Goal: Information Seeking & Learning: Find contact information

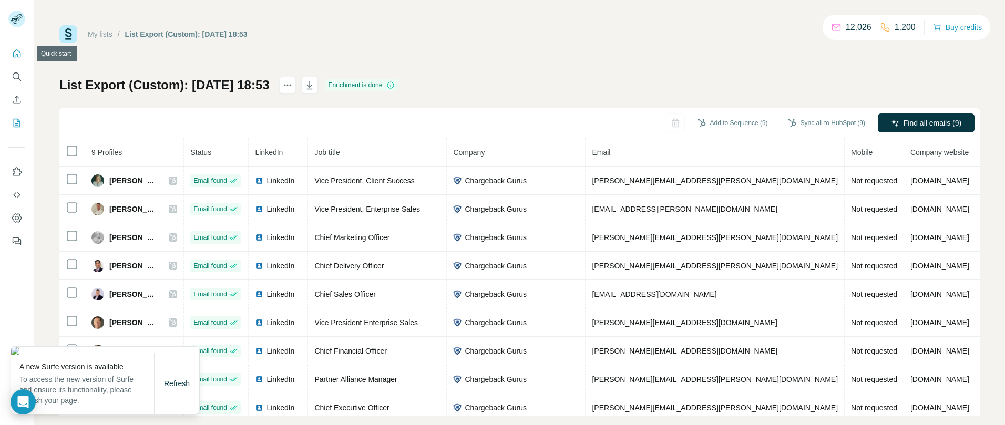
click at [18, 52] on icon "Quick start" at bounding box center [17, 53] width 11 height 11
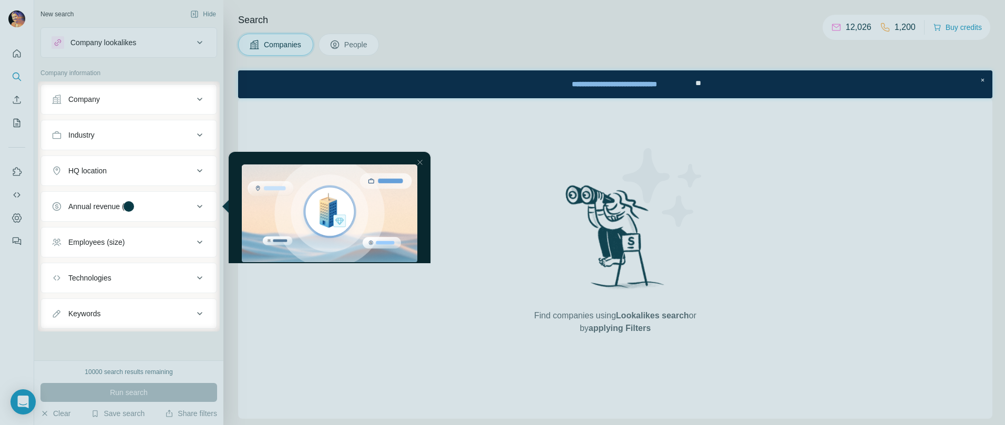
click at [344, 43] on div at bounding box center [502, 40] width 1005 height 81
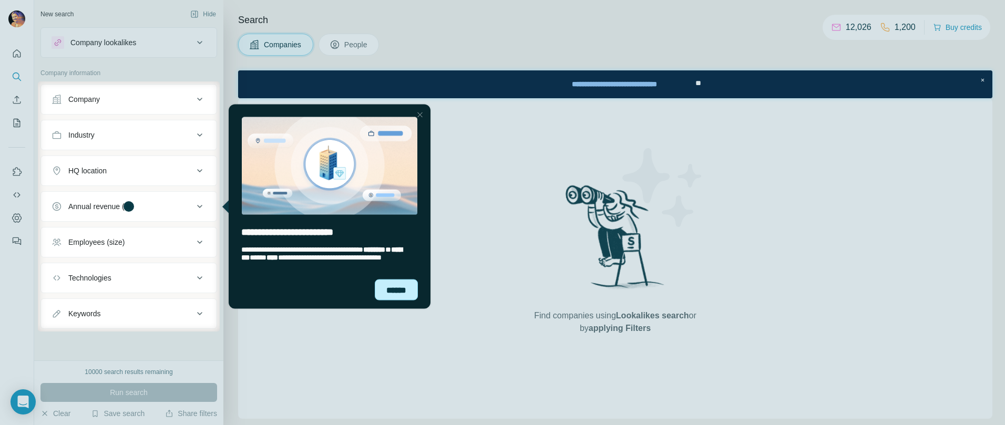
click at [405, 292] on div "******" at bounding box center [396, 289] width 43 height 21
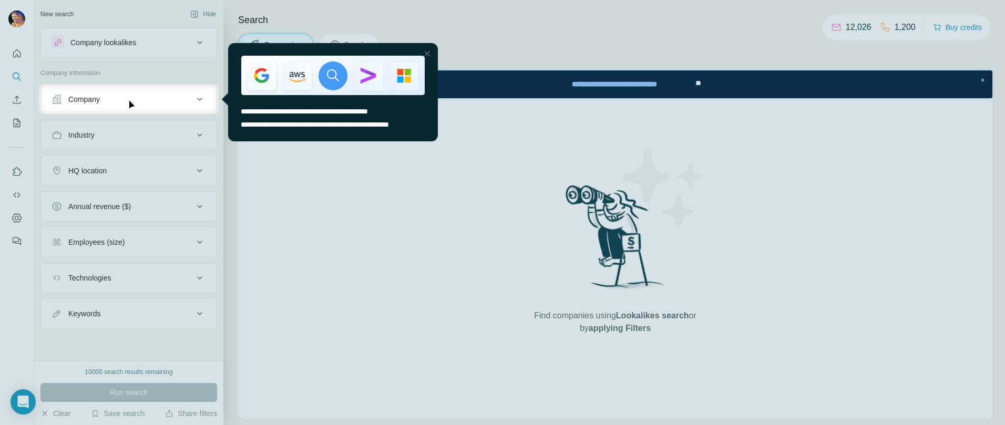
click at [108, 104] on div "Company" at bounding box center [122, 99] width 142 height 11
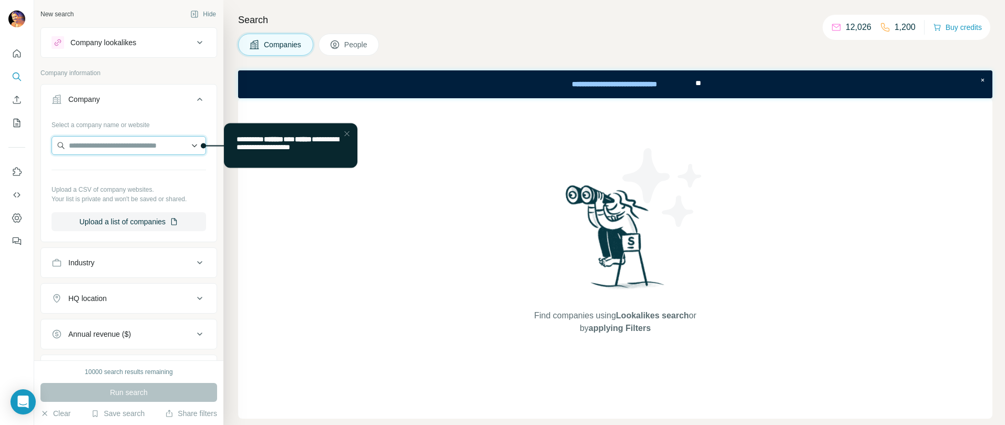
click at [80, 146] on input "text" at bounding box center [128, 145] width 154 height 19
paste input "**********"
type input "**********"
click at [112, 180] on p "allica.bank" at bounding box center [106, 178] width 50 height 9
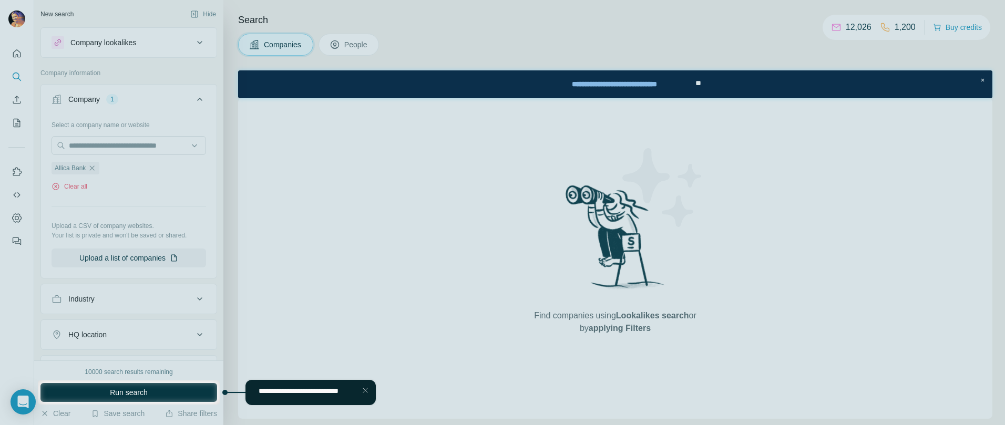
click at [356, 41] on div at bounding box center [502, 190] width 1005 height 380
click at [364, 55] on div at bounding box center [502, 190] width 1005 height 380
click at [316, 395] on span "**********" at bounding box center [298, 390] width 80 height 7
click at [367, 390] on div "Close Step" at bounding box center [365, 390] width 13 height 13
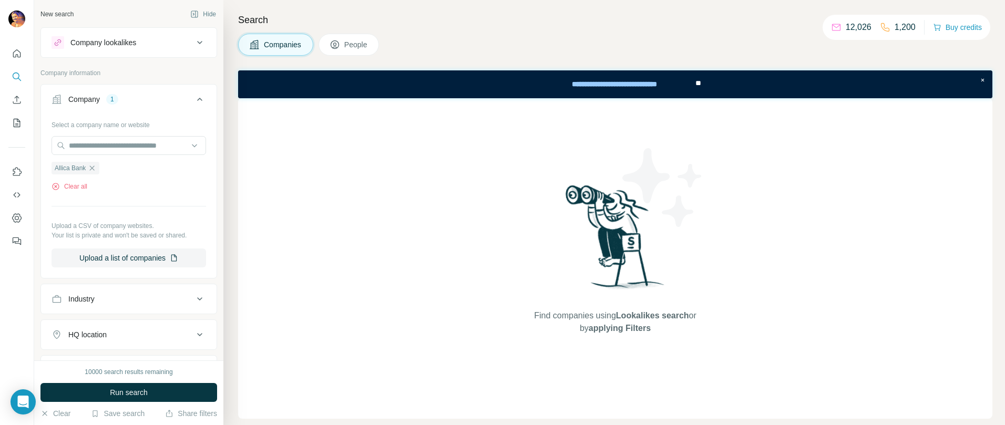
click at [350, 44] on span "People" at bounding box center [356, 44] width 24 height 11
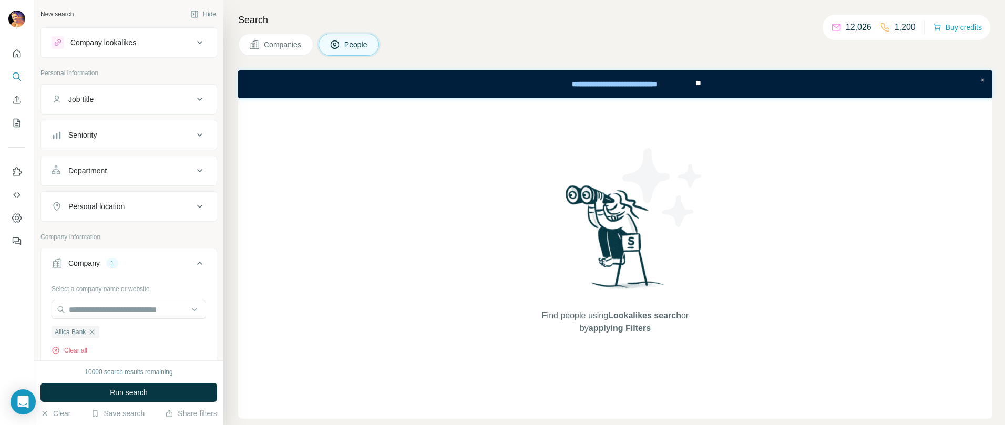
click at [134, 139] on div "Seniority" at bounding box center [122, 135] width 142 height 11
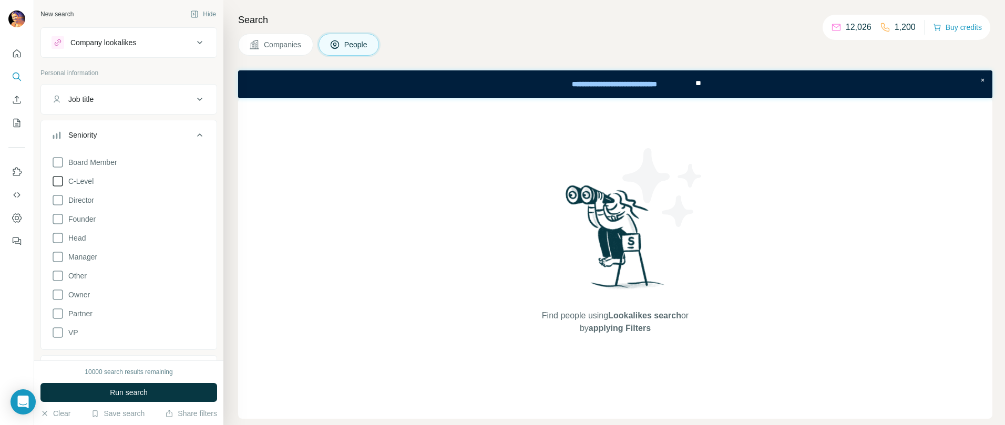
click at [92, 178] on span "C-Level" at bounding box center [78, 181] width 29 height 11
click at [120, 388] on span "Run search" at bounding box center [129, 392] width 38 height 11
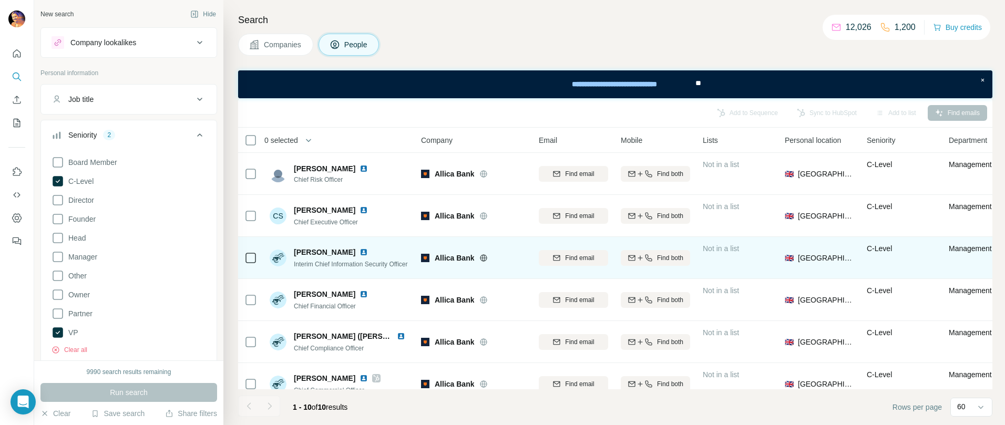
scroll to position [6, 0]
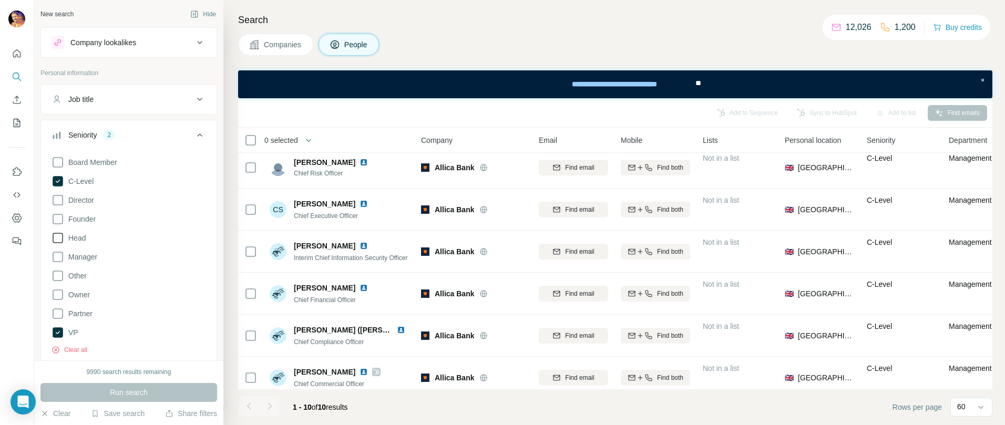
click at [57, 239] on icon at bounding box center [57, 238] width 13 height 13
click at [131, 395] on span "Run search" at bounding box center [129, 392] width 38 height 11
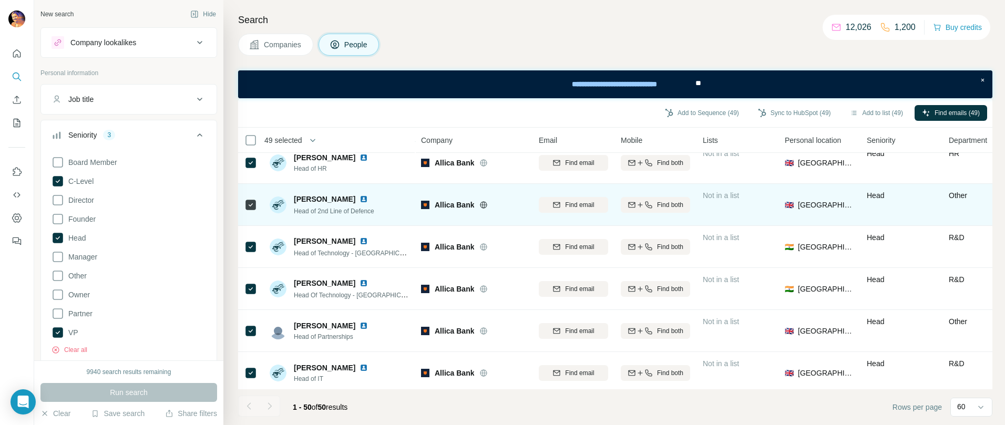
scroll to position [1871, 0]
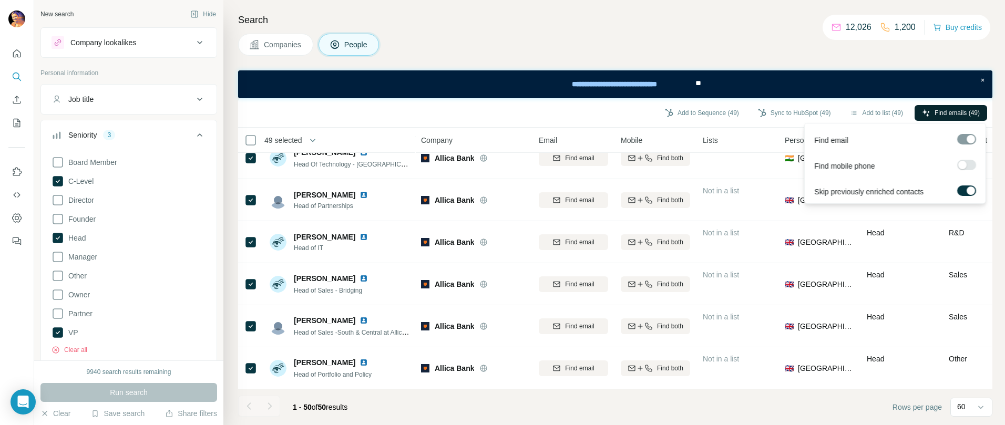
click at [948, 115] on span "Find emails (49)" at bounding box center [956, 112] width 45 height 9
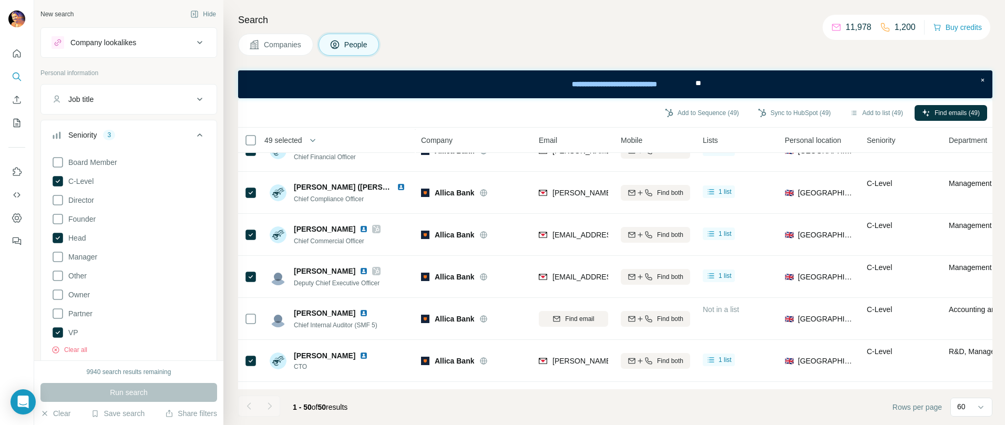
scroll to position [0, 0]
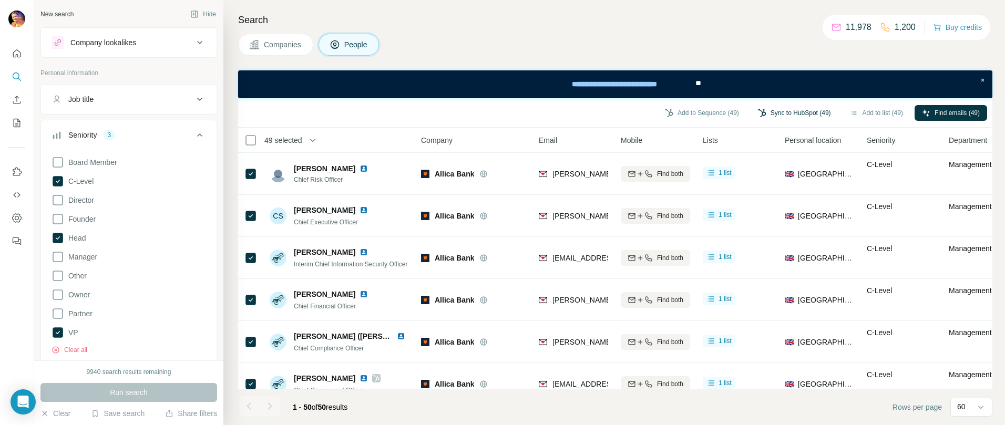
click at [765, 112] on button "Sync to HubSpot (49)" at bounding box center [794, 113] width 88 height 16
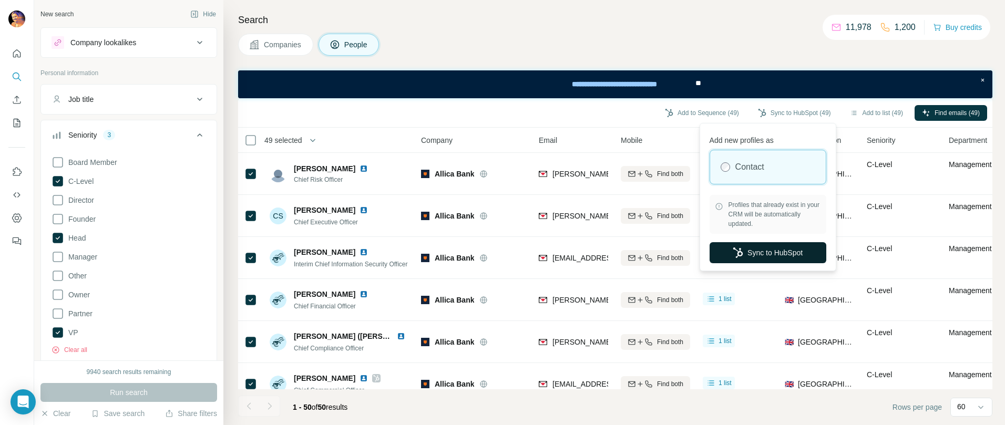
click at [744, 246] on button "Sync to HubSpot" at bounding box center [767, 252] width 117 height 21
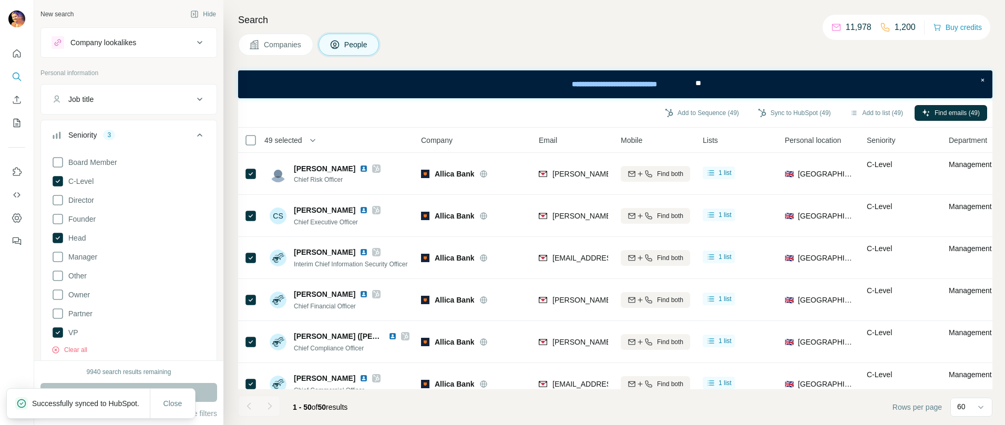
scroll to position [6, 0]
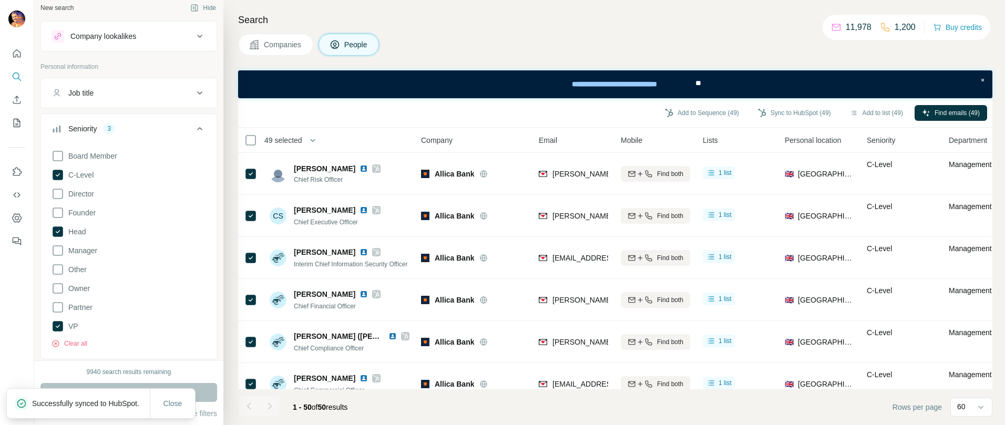
click at [196, 128] on icon at bounding box center [199, 128] width 13 height 13
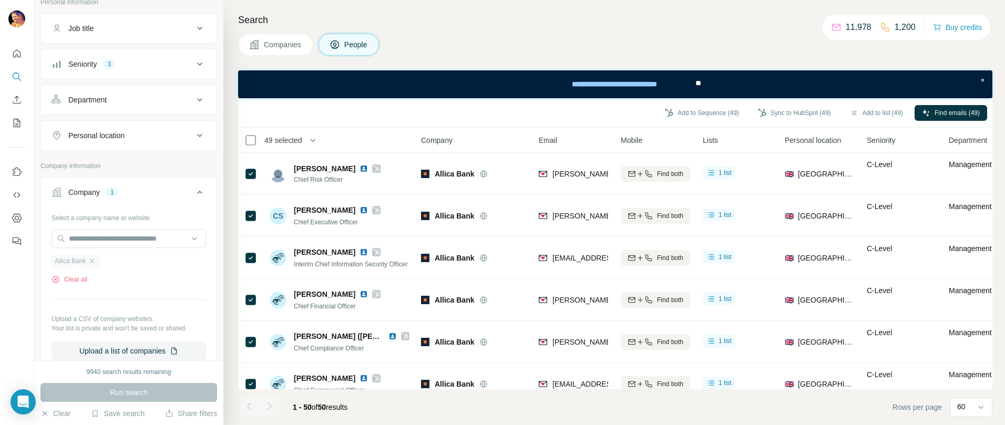
scroll to position [78, 0]
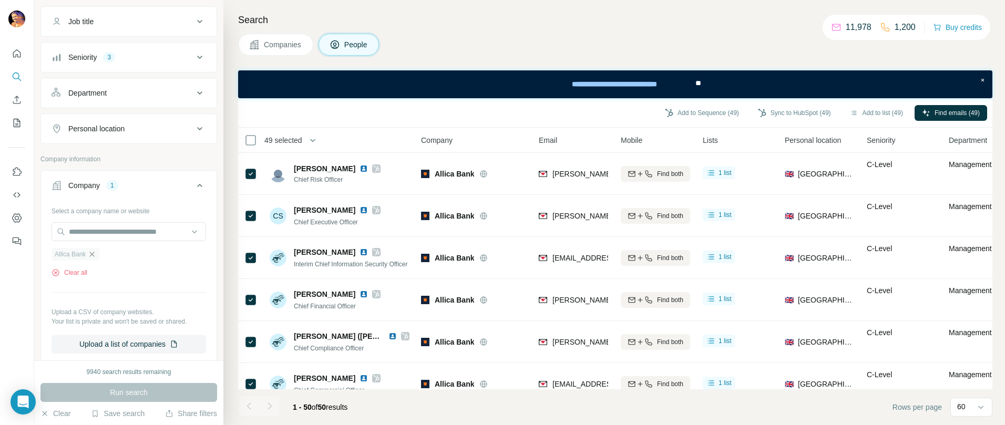
click at [94, 252] on icon "button" at bounding box center [92, 254] width 8 height 8
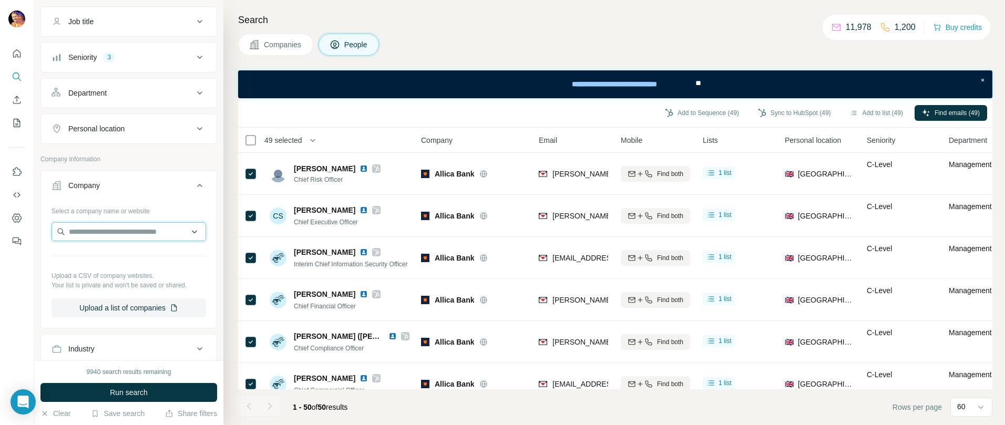
click at [102, 234] on input "text" at bounding box center [128, 231] width 154 height 19
type input "**********"
click at [104, 265] on p "allopass.com" at bounding box center [106, 265] width 50 height 9
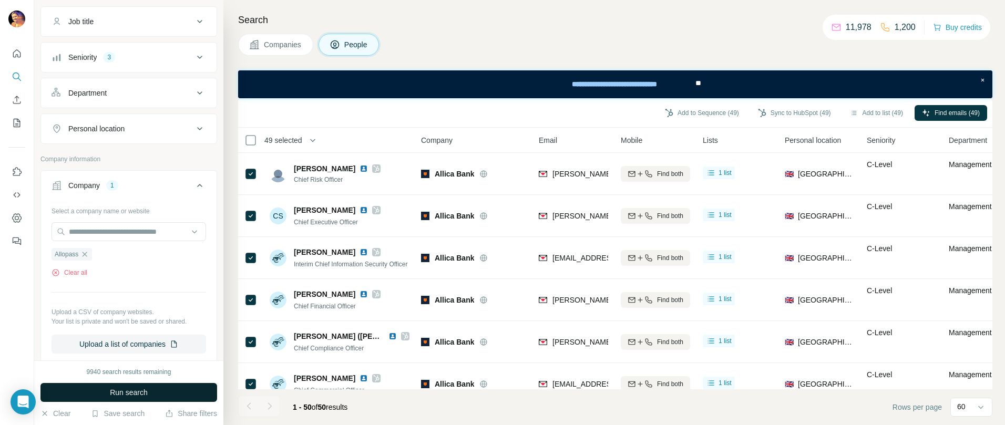
click at [105, 392] on button "Run search" at bounding box center [128, 392] width 177 height 19
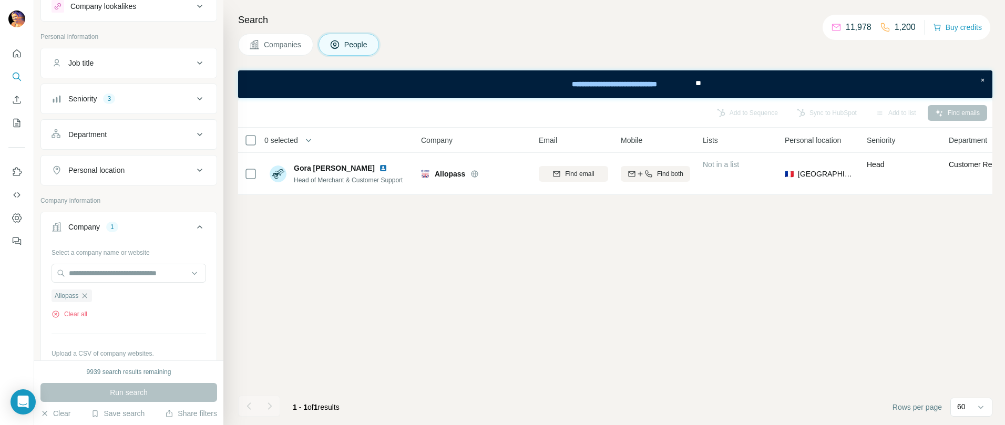
scroll to position [29, 0]
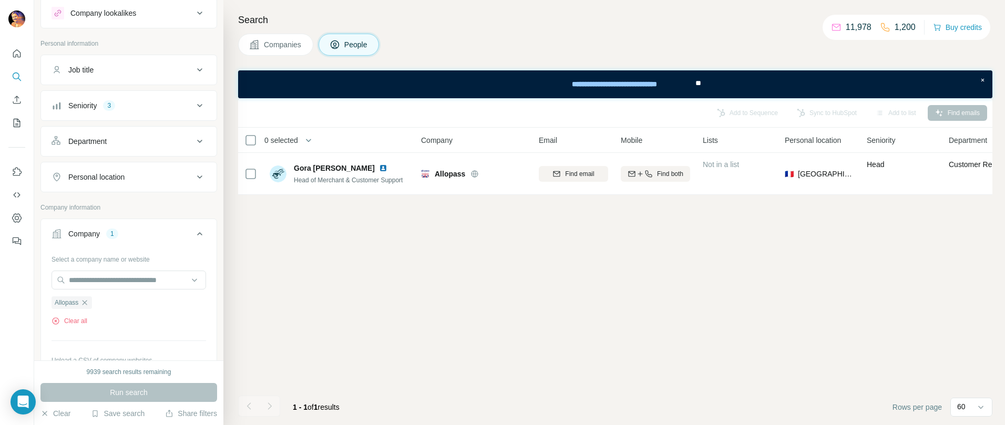
click at [193, 107] on icon at bounding box center [199, 105] width 13 height 13
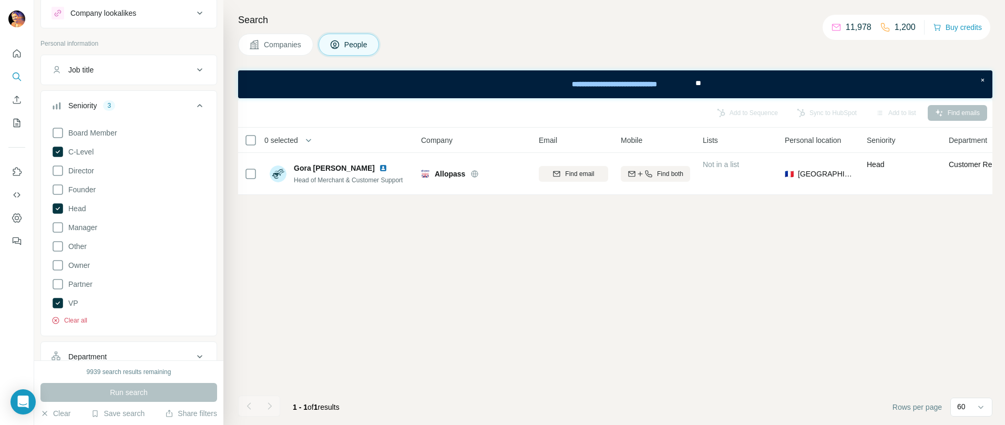
click at [79, 323] on button "Clear all" at bounding box center [69, 320] width 36 height 9
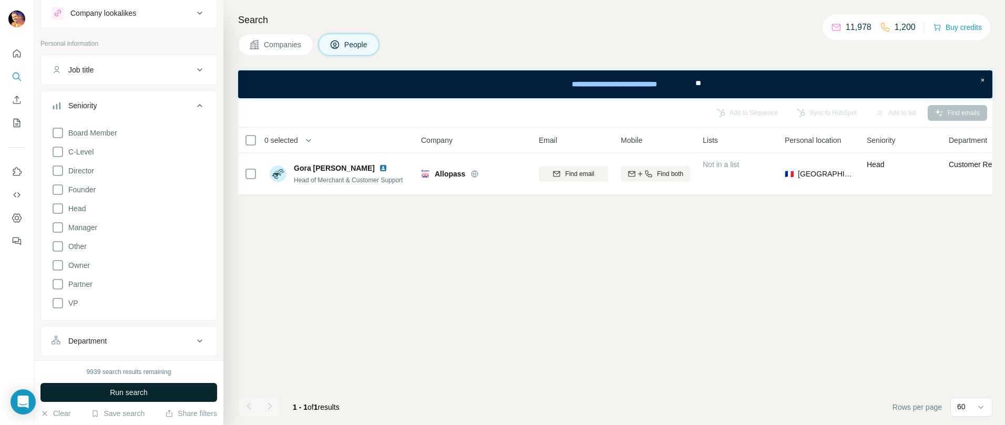
click at [133, 388] on span "Run search" at bounding box center [129, 392] width 38 height 11
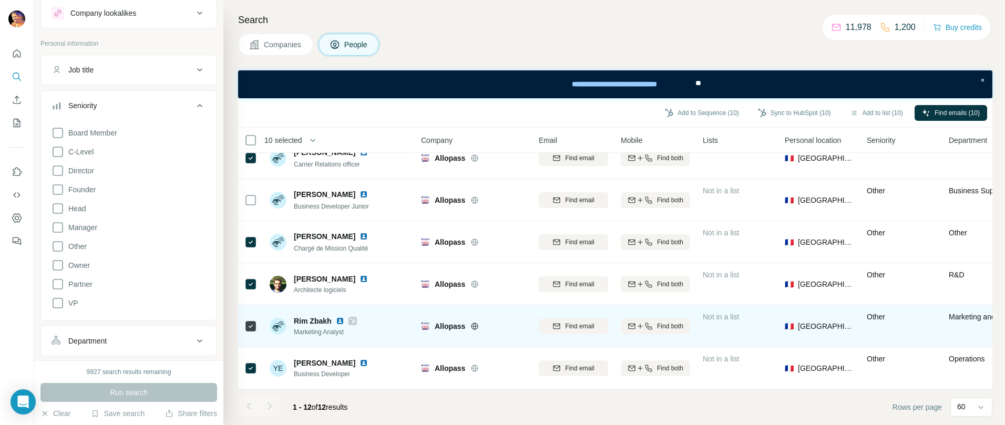
scroll to position [274, 0]
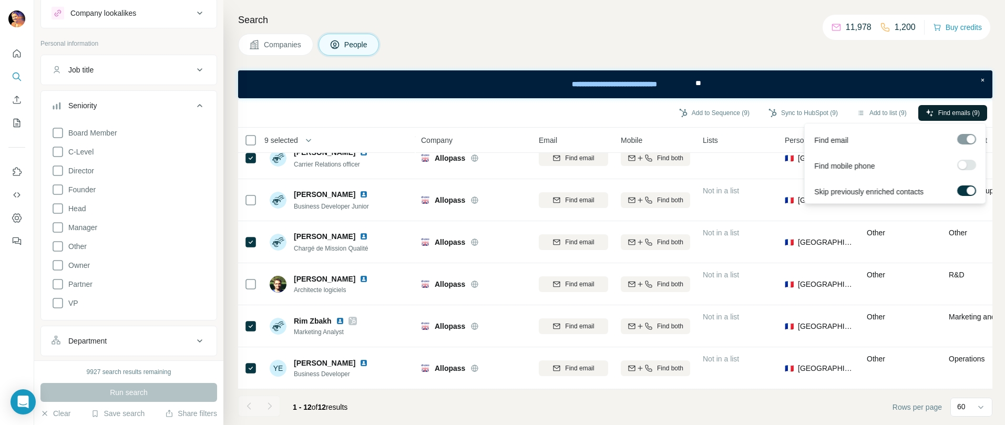
click at [953, 118] on button "Find emails (9)" at bounding box center [952, 113] width 69 height 16
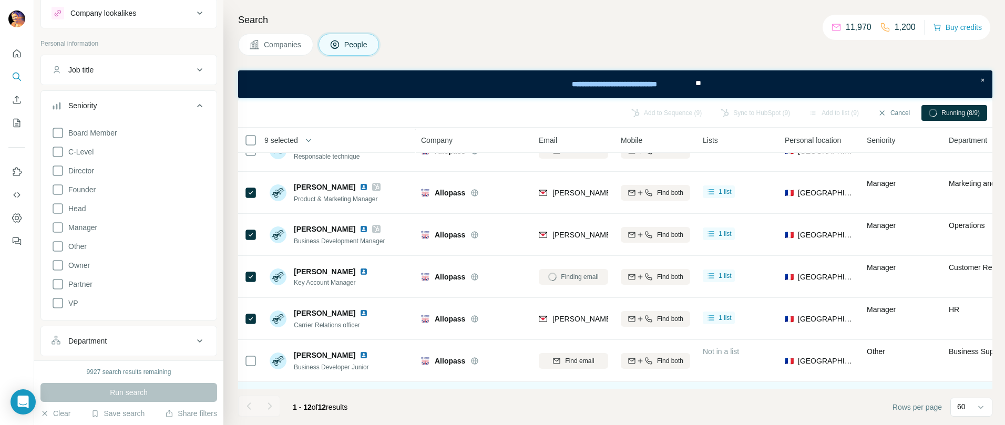
scroll to position [0, 0]
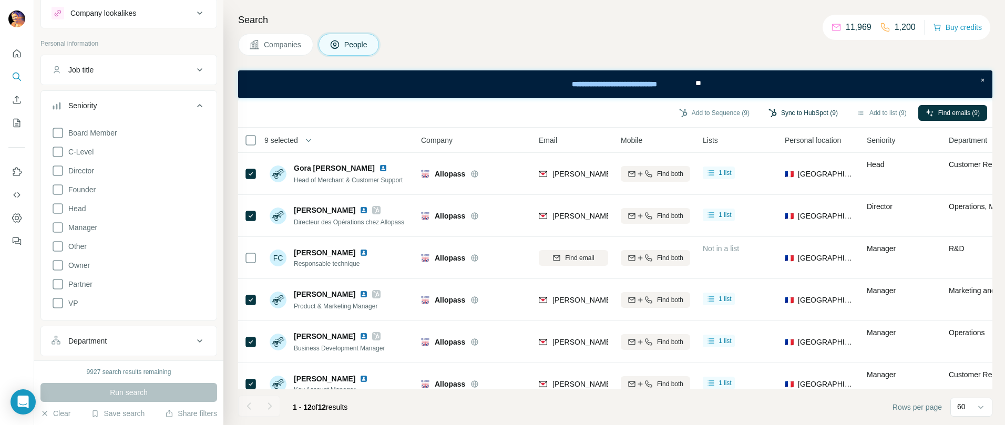
click at [799, 111] on button "Sync to HubSpot (9)" at bounding box center [803, 113] width 84 height 16
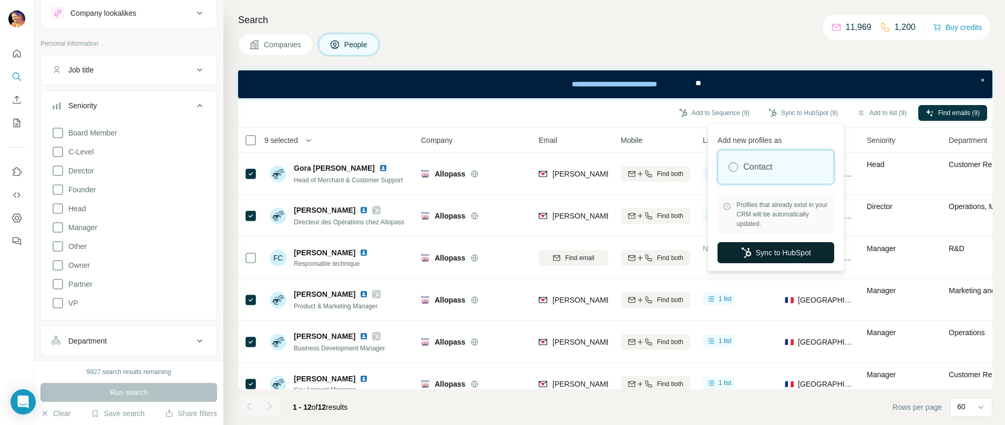
click at [775, 250] on button "Sync to HubSpot" at bounding box center [775, 252] width 117 height 21
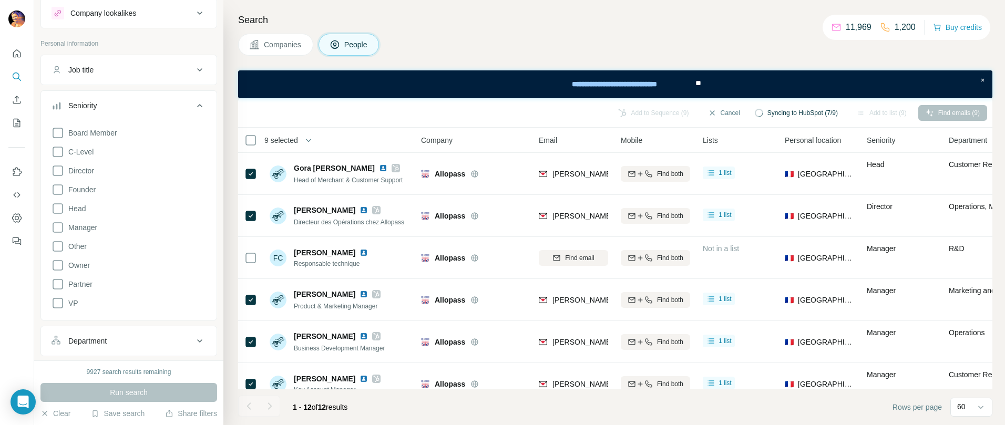
click at [193, 106] on icon at bounding box center [199, 105] width 13 height 13
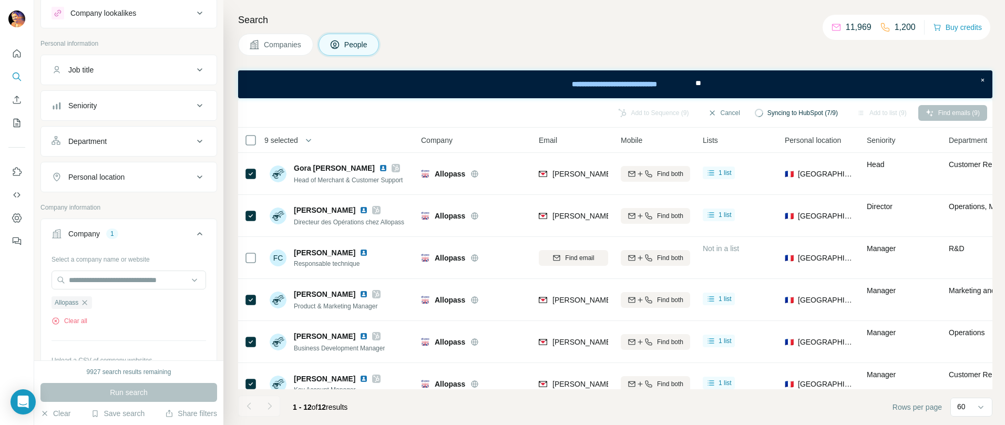
scroll to position [67, 0]
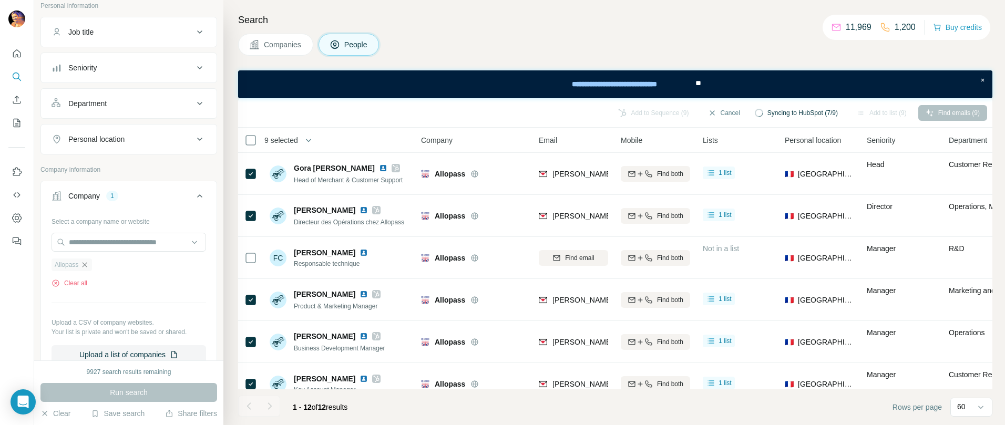
click at [88, 265] on icon "button" at bounding box center [84, 265] width 8 height 8
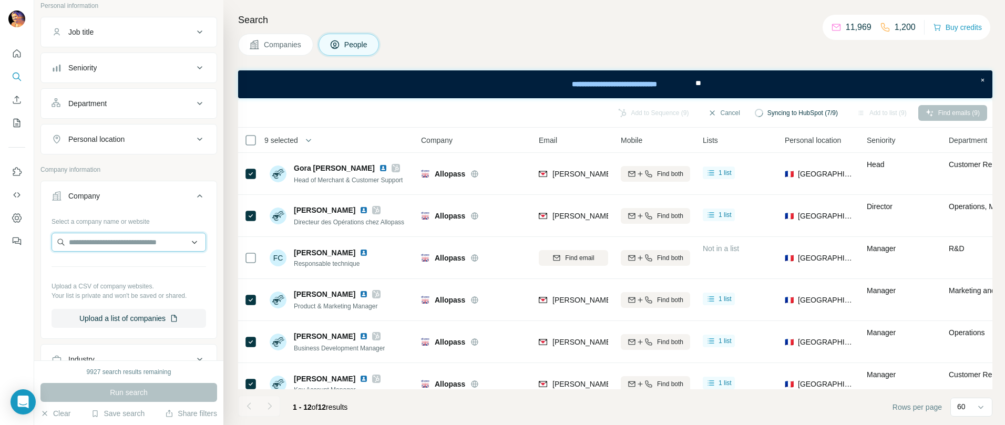
click at [102, 244] on input "text" at bounding box center [128, 242] width 154 height 19
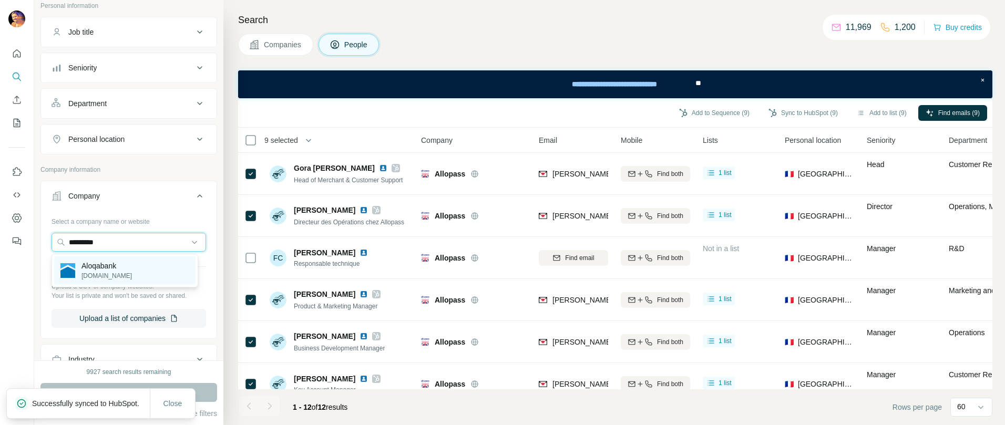
type input "*********"
click at [85, 270] on p "Aloqabank" at bounding box center [106, 266] width 50 height 11
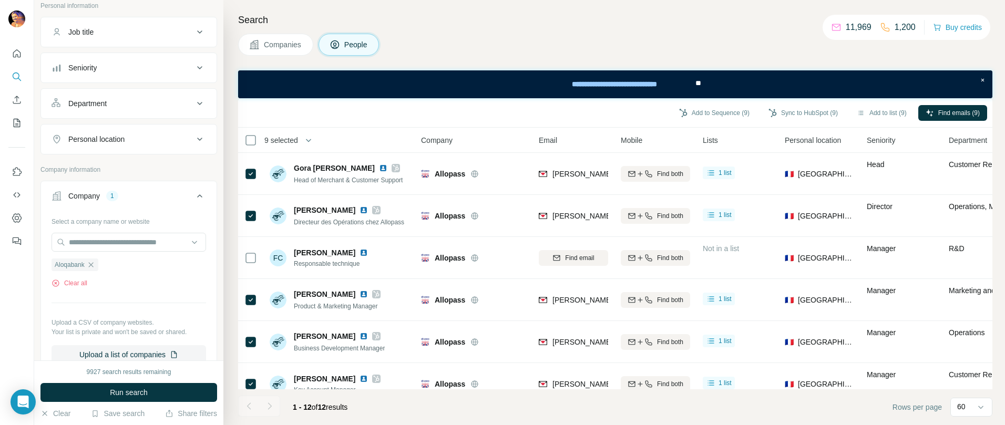
scroll to position [61, 0]
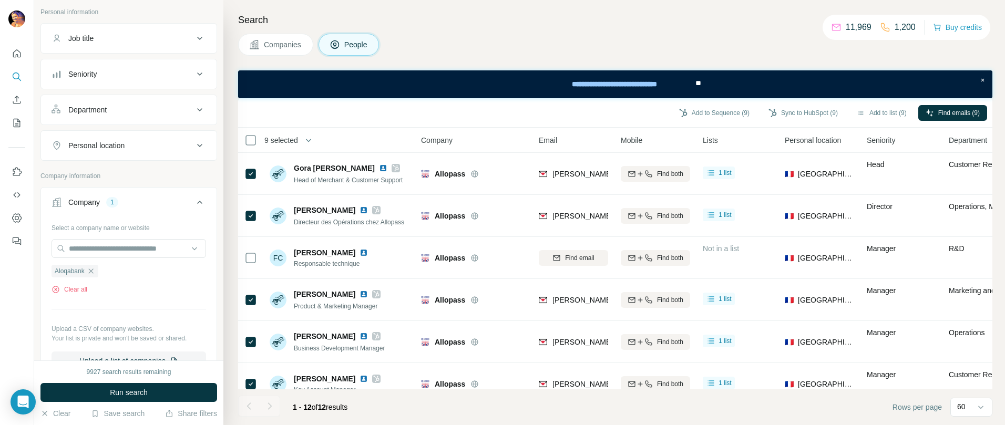
click at [133, 67] on button "Seniority" at bounding box center [128, 73] width 175 height 25
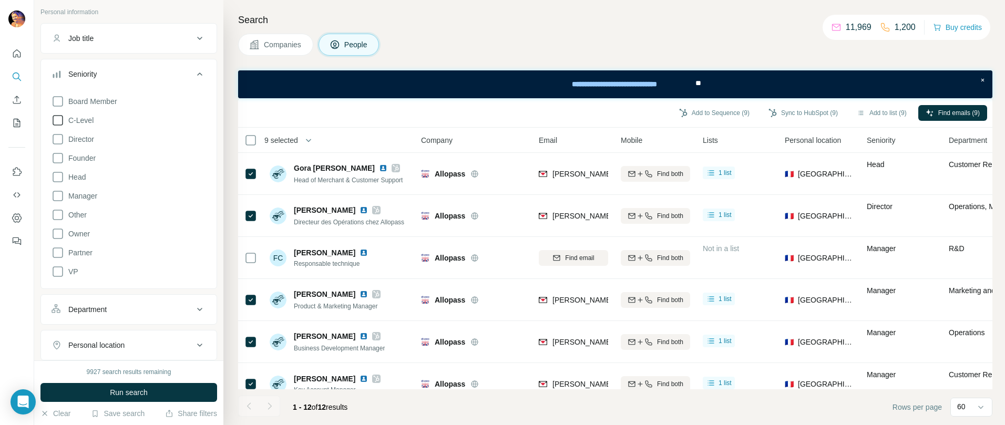
click at [94, 121] on span "C-Level" at bounding box center [78, 120] width 29 height 11
click at [82, 161] on span "Founder" at bounding box center [80, 158] width 32 height 11
click at [57, 271] on icon at bounding box center [57, 271] width 13 height 13
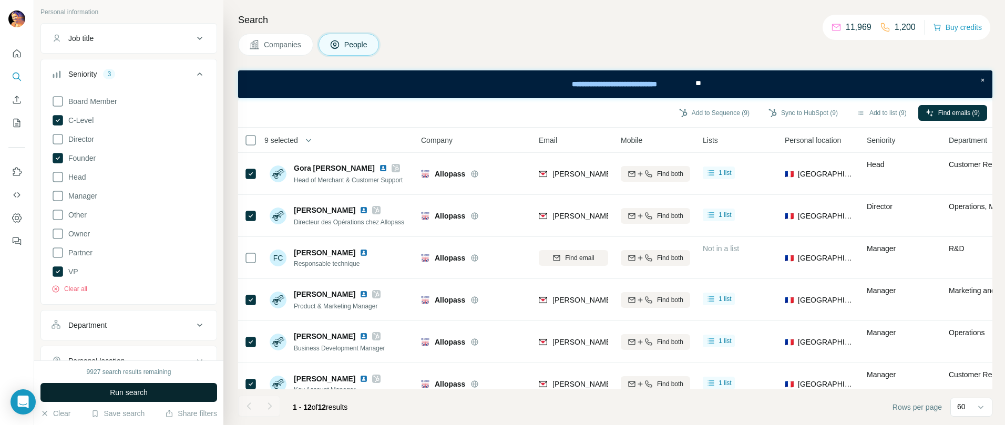
click at [123, 394] on span "Run search" at bounding box center [129, 392] width 38 height 11
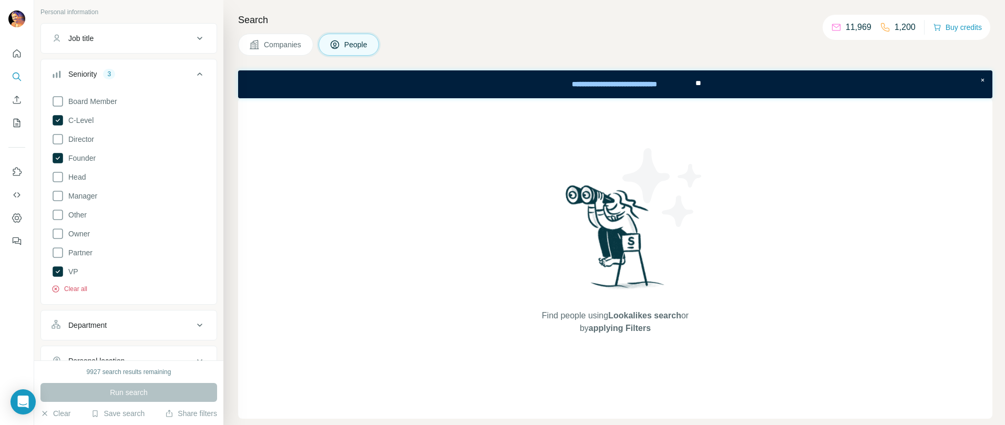
click at [71, 288] on button "Clear all" at bounding box center [69, 288] width 36 height 9
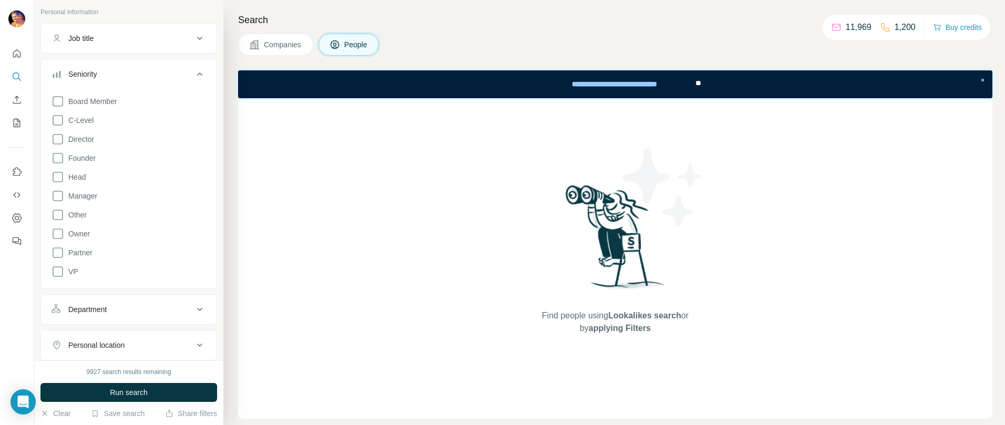
click at [193, 76] on icon at bounding box center [199, 74] width 13 height 13
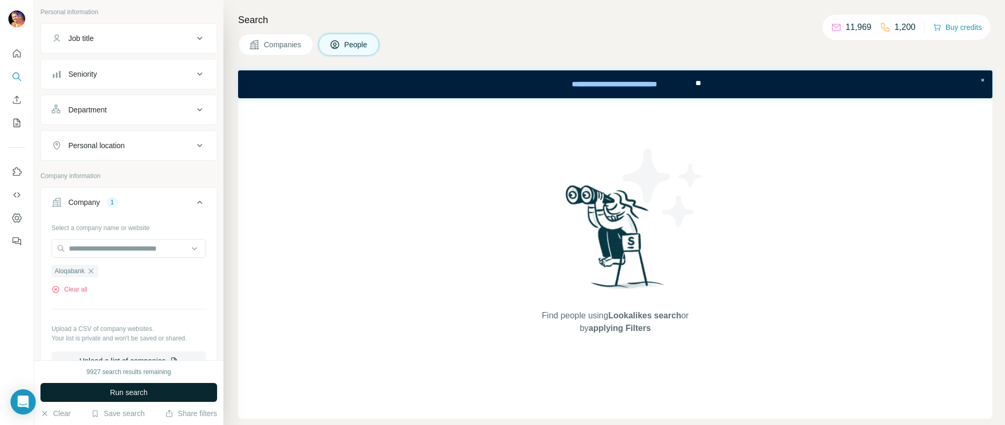
click at [125, 392] on span "Run search" at bounding box center [129, 392] width 38 height 11
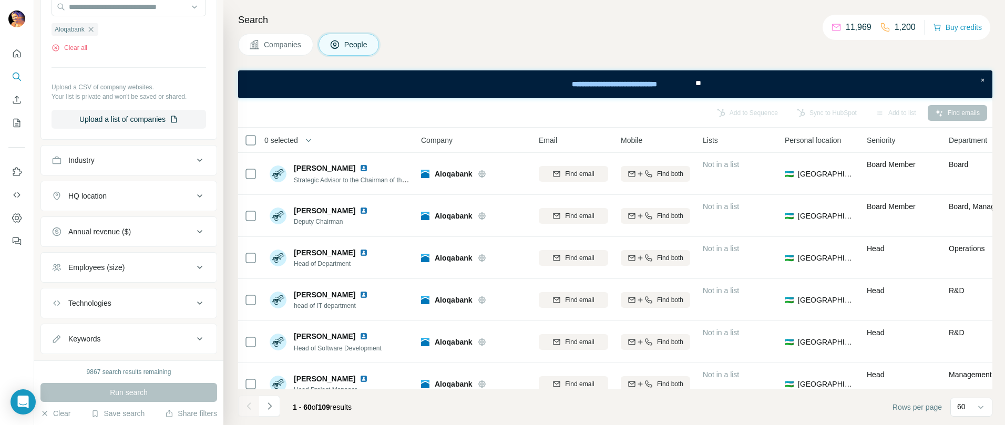
scroll to position [402, 0]
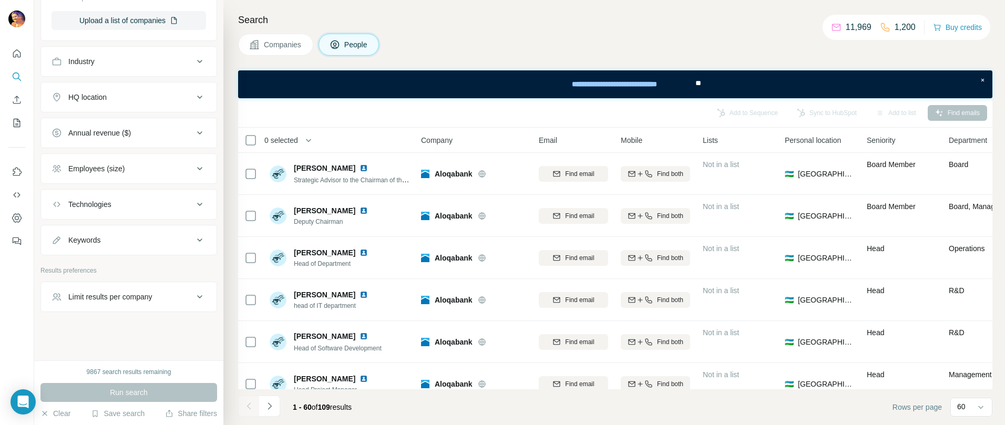
click at [133, 236] on div "Keywords" at bounding box center [122, 240] width 142 height 11
click at [108, 266] on input "text" at bounding box center [117, 265] width 133 height 19
type input "*******"
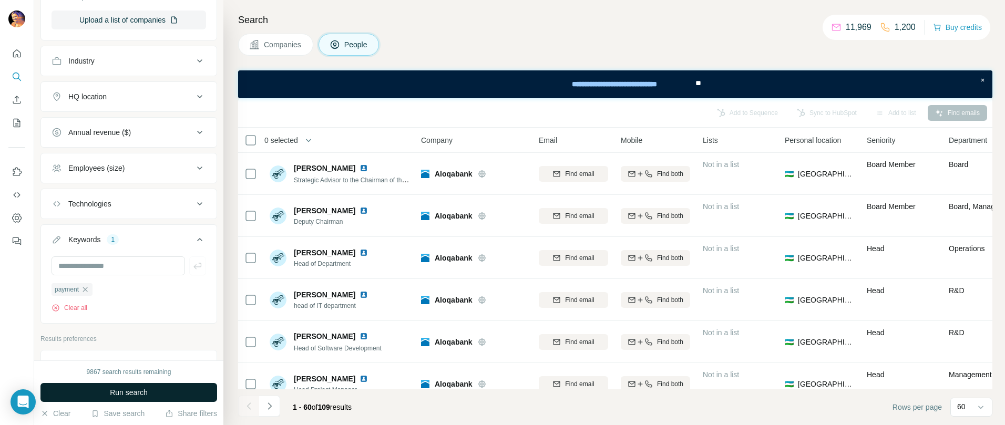
click at [174, 394] on button "Run search" at bounding box center [128, 392] width 177 height 19
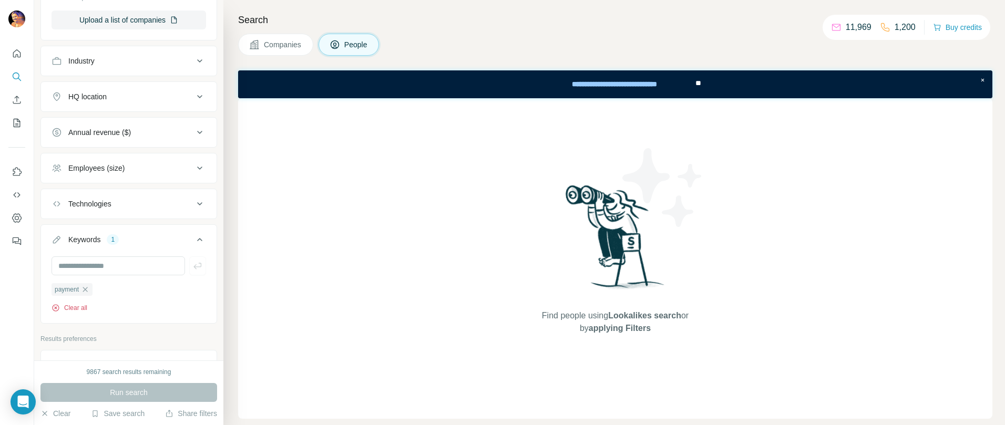
click at [67, 312] on button "Clear all" at bounding box center [69, 307] width 36 height 9
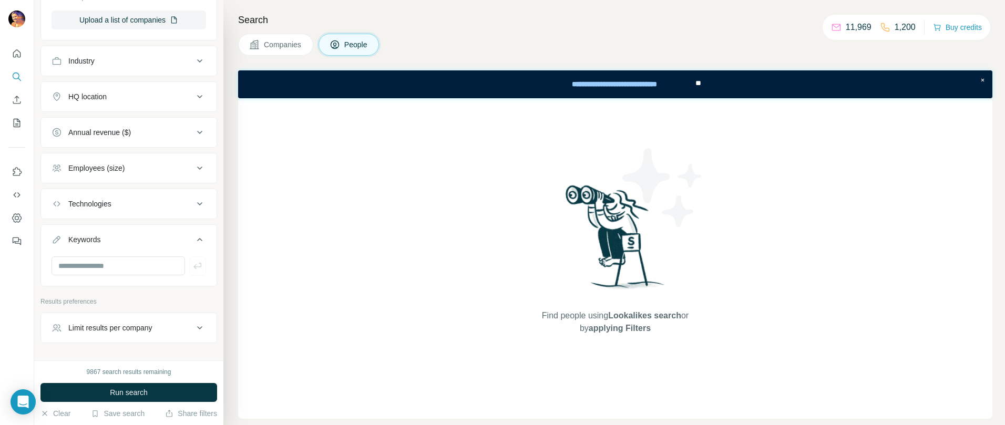
click at [197, 206] on icon at bounding box center [199, 204] width 13 height 13
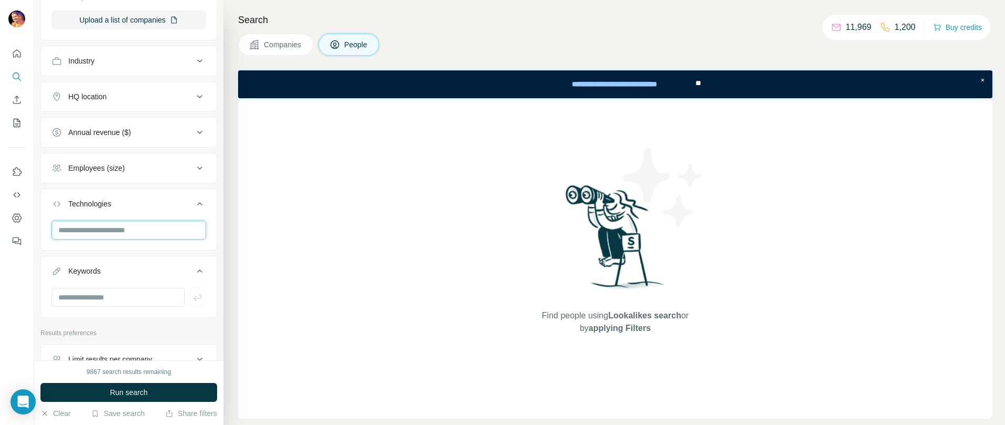
click at [172, 225] on input "text" at bounding box center [128, 230] width 154 height 19
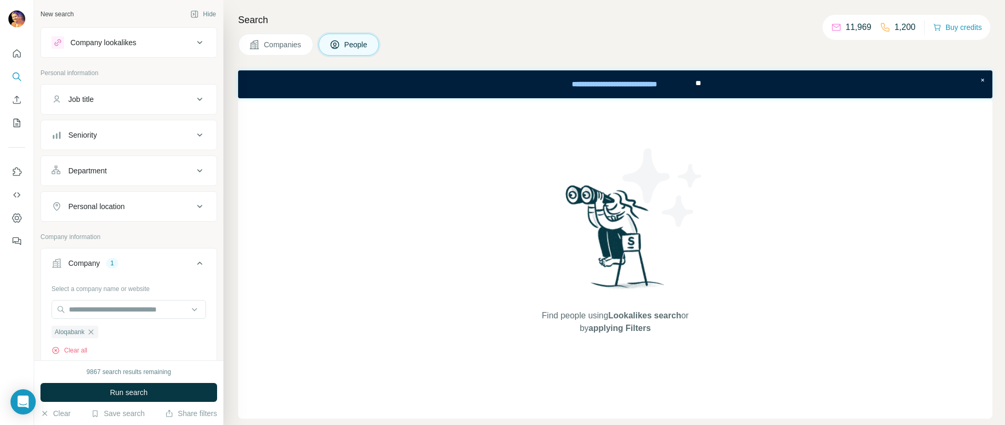
click at [179, 103] on div "Job title" at bounding box center [122, 99] width 142 height 11
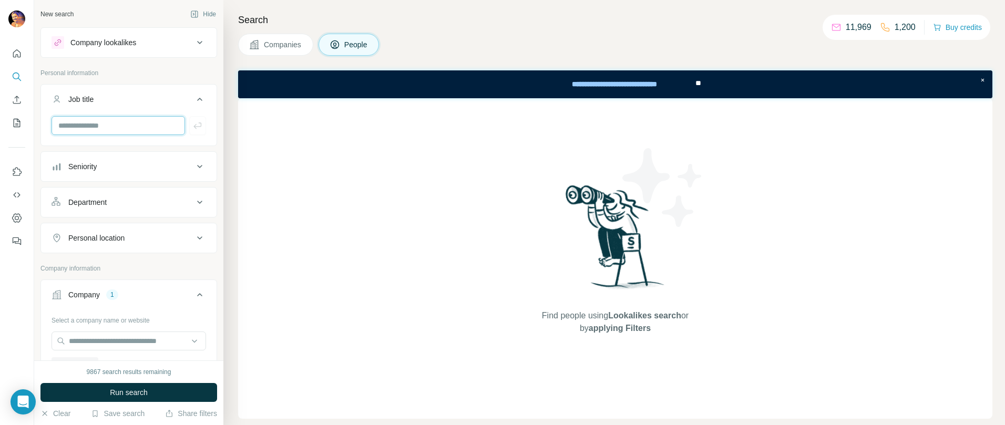
click at [92, 127] on input "text" at bounding box center [117, 125] width 133 height 19
type input "*"
click at [161, 60] on div "Company lookalikes Personal information Job title Seniority Department Personal…" at bounding box center [128, 417] width 177 height 781
click at [193, 95] on icon at bounding box center [199, 99] width 13 height 13
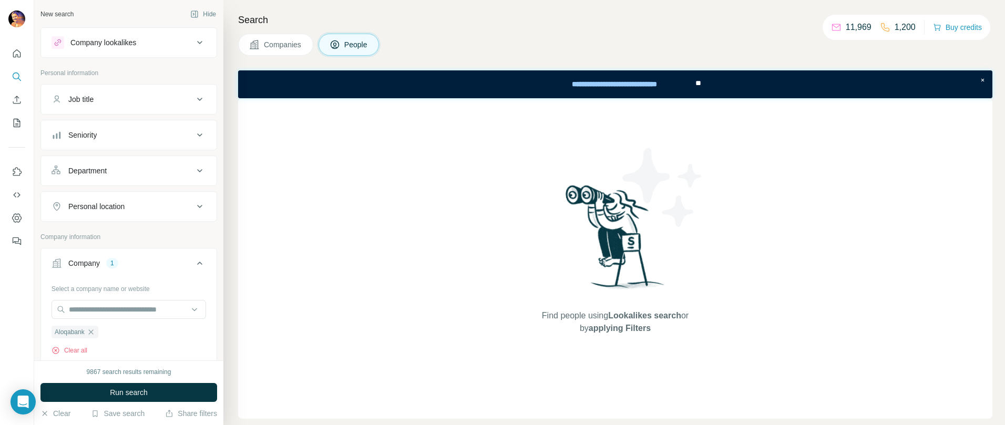
click at [179, 130] on div "Seniority" at bounding box center [122, 135] width 142 height 11
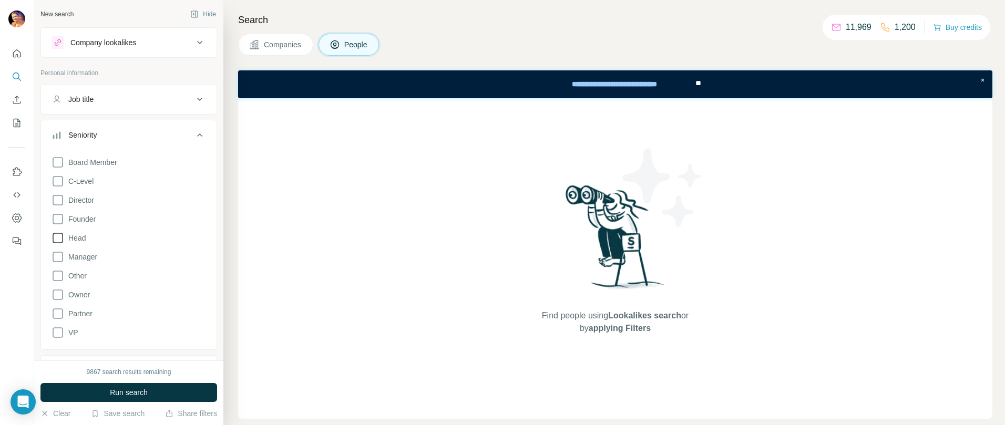
click at [59, 234] on icon at bounding box center [57, 238] width 13 height 13
click at [58, 183] on icon at bounding box center [57, 181] width 13 height 13
click at [58, 165] on icon at bounding box center [57, 162] width 13 height 13
click at [62, 201] on icon at bounding box center [58, 200] width 11 height 11
click at [59, 218] on icon at bounding box center [57, 219] width 13 height 13
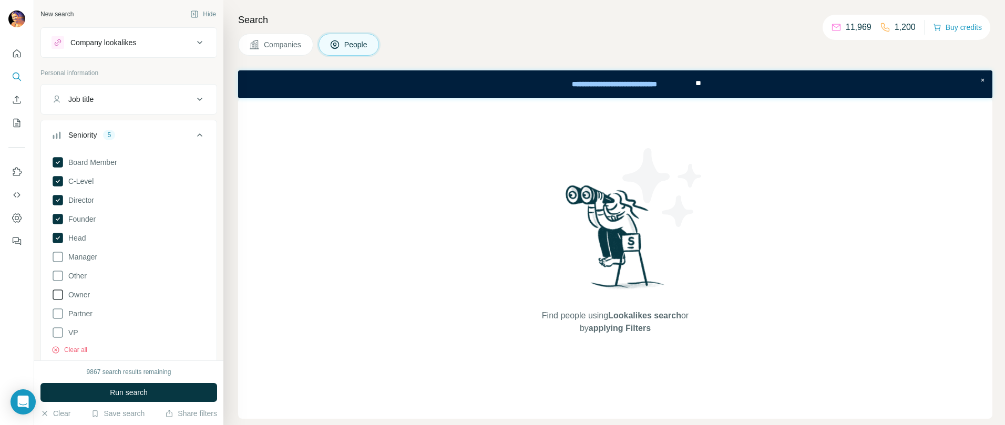
click at [58, 298] on icon at bounding box center [57, 294] width 13 height 13
click at [59, 314] on icon at bounding box center [57, 313] width 13 height 13
click at [57, 330] on icon at bounding box center [57, 332] width 13 height 13
click at [147, 396] on span "Run search" at bounding box center [129, 392] width 38 height 11
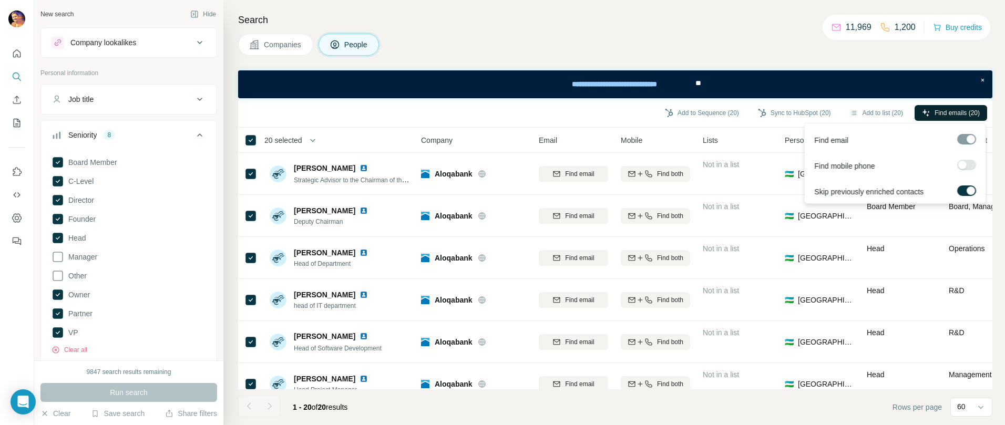
click at [934, 110] on span "Find emails (20)" at bounding box center [956, 112] width 45 height 9
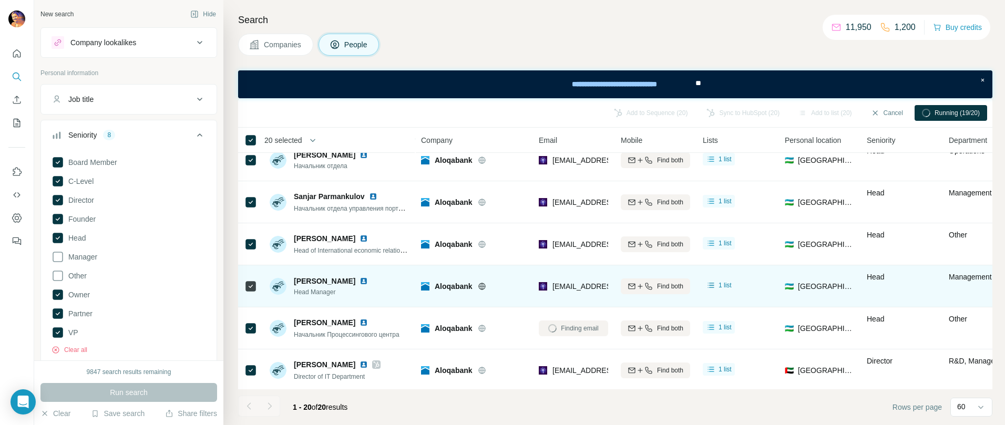
scroll to position [610, 0]
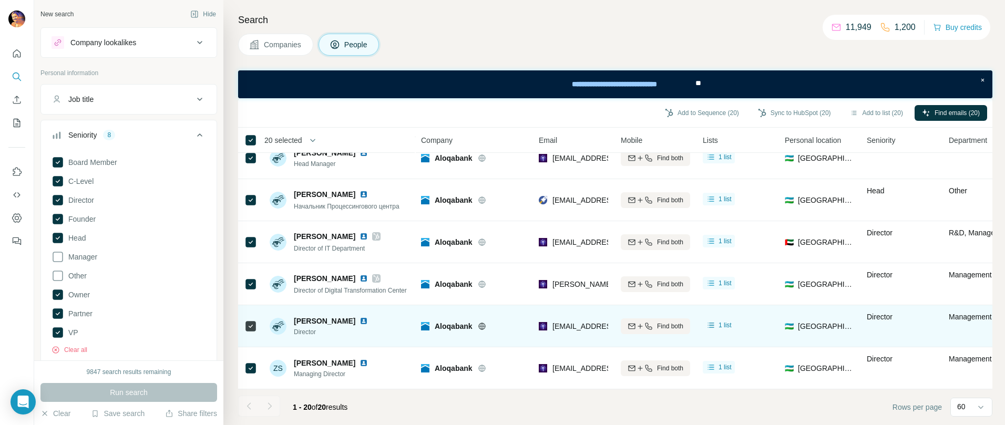
click at [277, 320] on img at bounding box center [278, 326] width 17 height 17
click at [359, 317] on img at bounding box center [363, 321] width 8 height 8
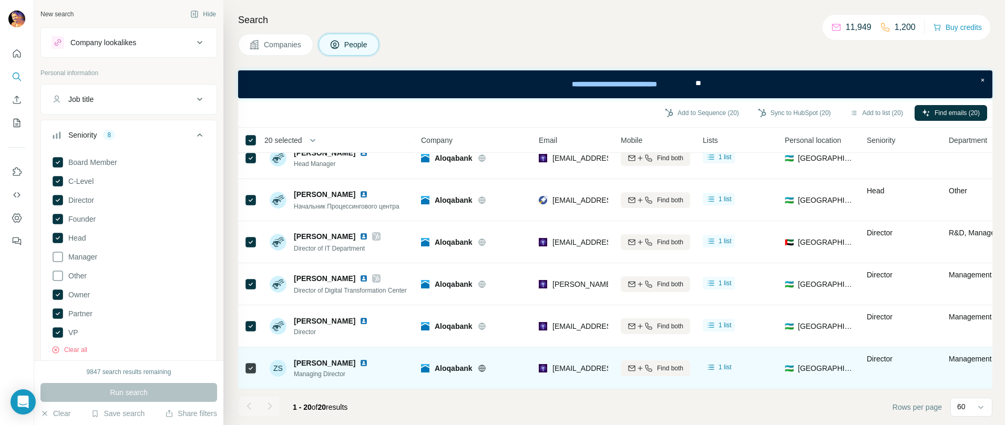
click at [359, 359] on img at bounding box center [363, 363] width 8 height 8
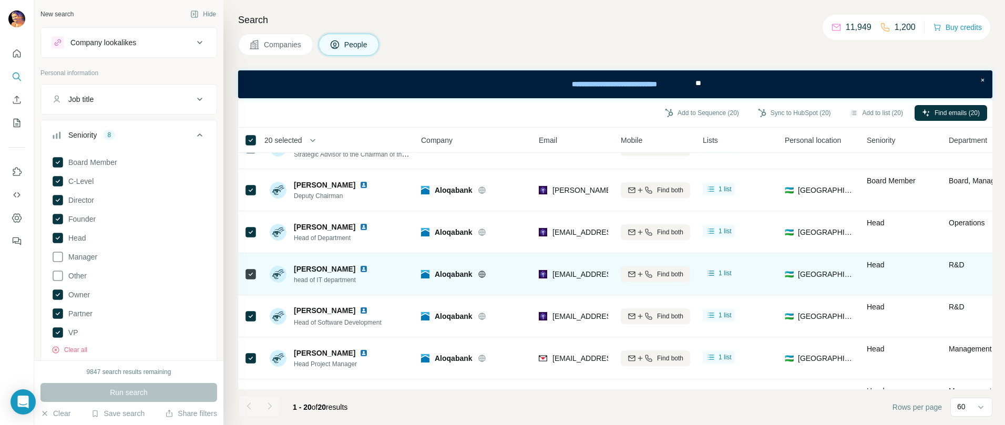
scroll to position [0, 0]
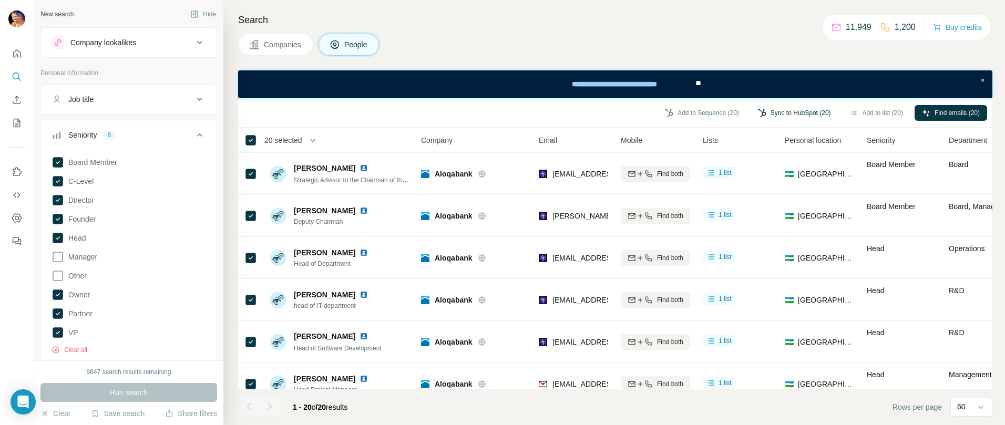
click at [767, 112] on button "Sync to HubSpot (20)" at bounding box center [794, 113] width 88 height 16
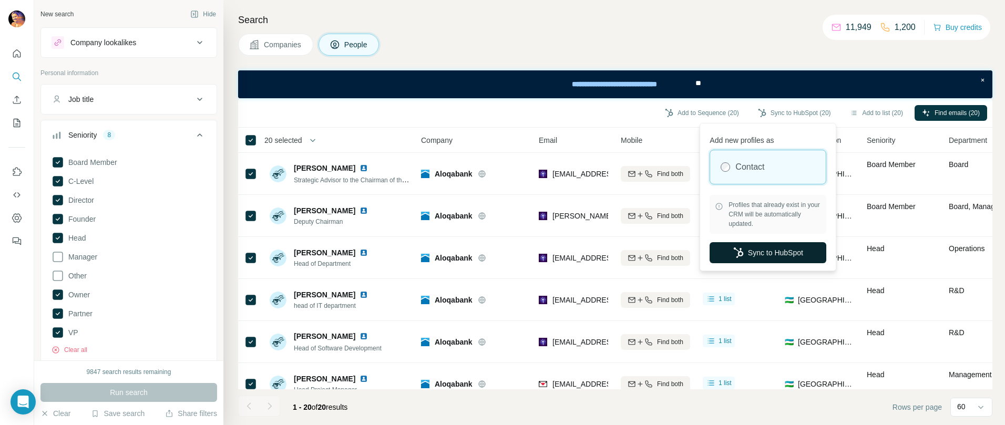
click at [742, 247] on button "Sync to HubSpot" at bounding box center [767, 252] width 117 height 21
